Goal: Information Seeking & Learning: Learn about a topic

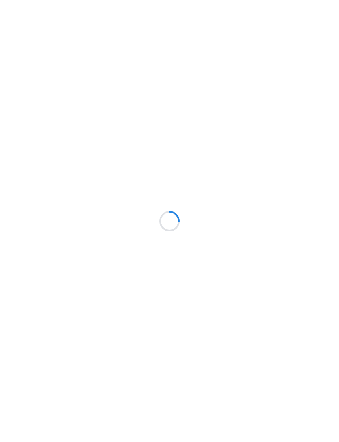
click at [43, 82] on div at bounding box center [169, 221] width 339 height 442
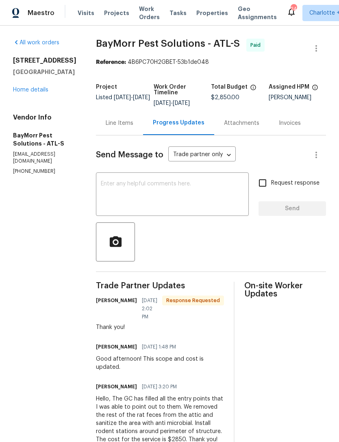
click at [27, 93] on link "Home details" at bounding box center [30, 90] width 35 height 6
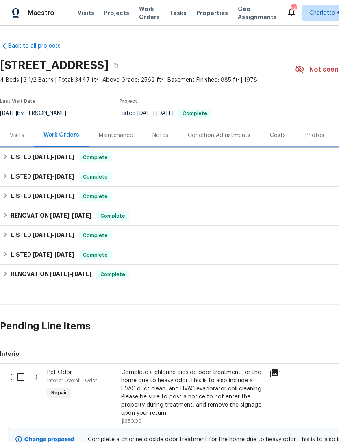
click at [22, 159] on h6 "LISTED [DATE] - [DATE]" at bounding box center [42, 157] width 63 height 10
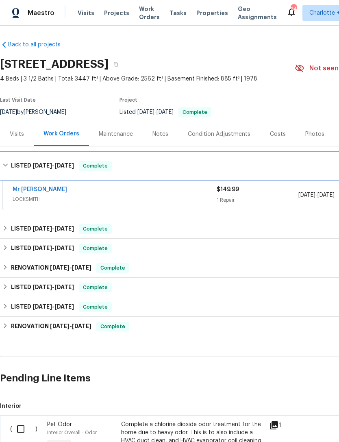
scroll to position [1, 0]
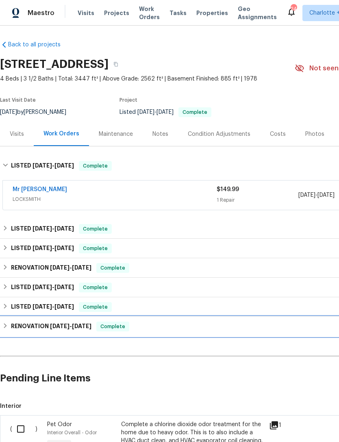
click at [34, 328] on h6 "RENOVATION [DATE] - [DATE]" at bounding box center [51, 326] width 80 height 10
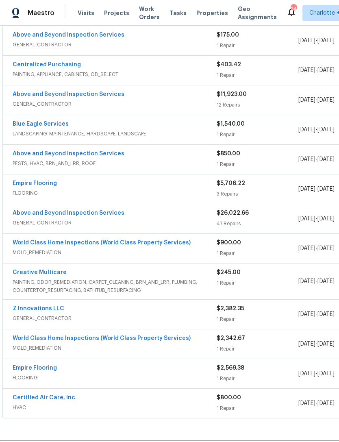
scroll to position [384, 0]
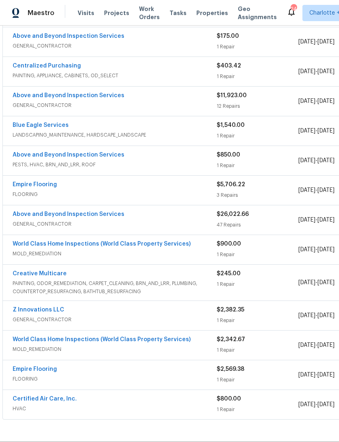
click at [43, 340] on link "World Class Home Inspections (World Class Property Services)" at bounding box center [102, 339] width 178 height 6
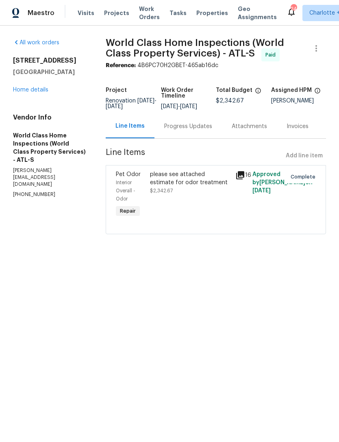
click at [203, 183] on div "please see attached estimate for odor treatment" at bounding box center [190, 178] width 80 height 16
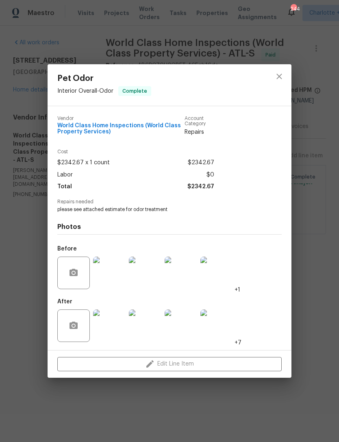
click at [125, 277] on img at bounding box center [109, 272] width 32 height 32
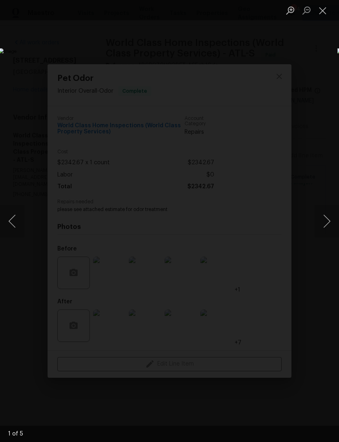
click at [326, 220] on button "Next image" at bounding box center [326, 221] width 24 height 32
click at [326, 218] on button "Next image" at bounding box center [326, 221] width 24 height 32
click at [323, 219] on button "Next image" at bounding box center [326, 221] width 24 height 32
click at [263, 229] on img "Lightbox" at bounding box center [130, 220] width 265 height 345
click at [327, 224] on button "Next image" at bounding box center [326, 221] width 24 height 32
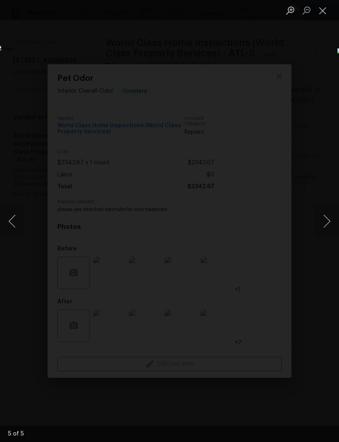
click at [325, 224] on button "Next image" at bounding box center [326, 221] width 24 height 32
click at [325, 218] on button "Next image" at bounding box center [326, 221] width 24 height 32
click at [329, 220] on button "Next image" at bounding box center [326, 221] width 24 height 32
click at [323, 219] on button "Next image" at bounding box center [326, 221] width 24 height 32
click at [328, 221] on button "Next image" at bounding box center [326, 221] width 24 height 32
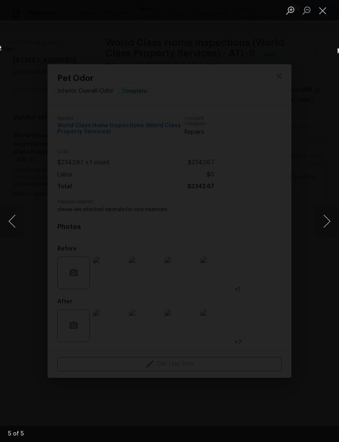
click at [322, 223] on button "Next image" at bounding box center [326, 221] width 24 height 32
click at [320, 218] on button "Next image" at bounding box center [326, 221] width 24 height 32
click at [326, 212] on button "Next image" at bounding box center [326, 221] width 24 height 32
click at [320, 13] on button "Close lightbox" at bounding box center [322, 10] width 16 height 14
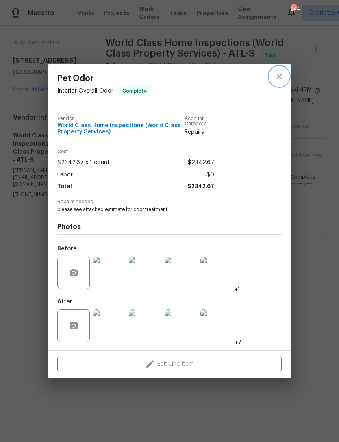
click at [280, 69] on button "close" at bounding box center [278, 76] width 19 height 19
